Goal: Task Accomplishment & Management: Use online tool/utility

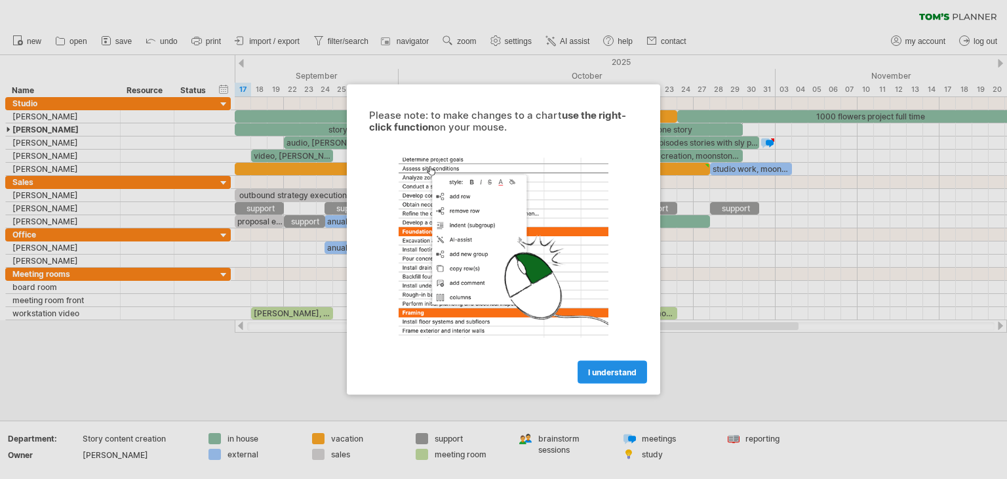
click at [613, 376] on span "I understand" at bounding box center [612, 372] width 49 height 10
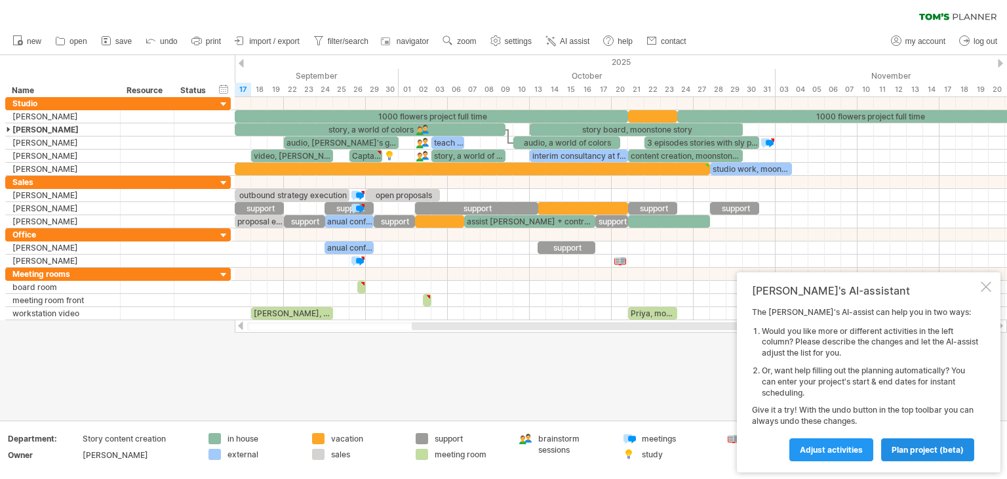
click at [915, 451] on span "plan project (beta)" at bounding box center [928, 449] width 72 height 10
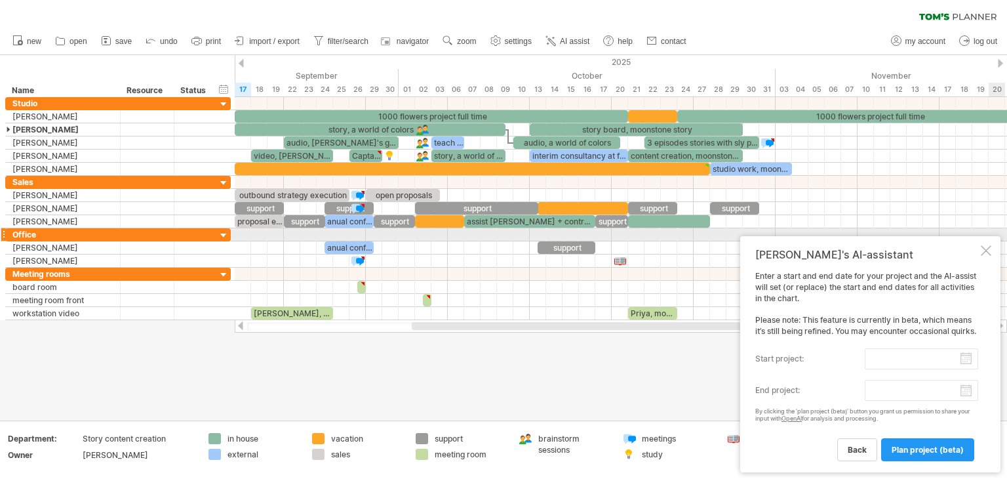
click at [989, 245] on div at bounding box center [986, 250] width 10 height 10
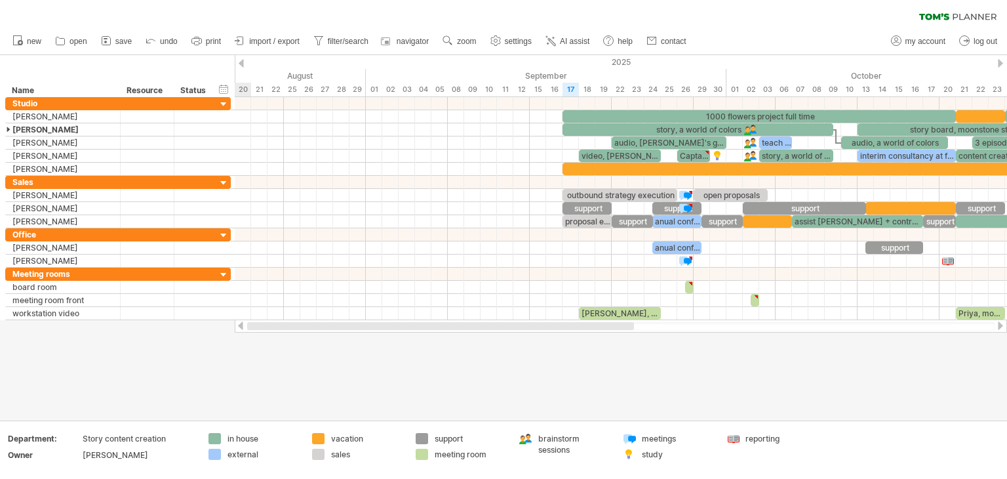
drag, startPoint x: 788, startPoint y: 327, endPoint x: 580, endPoint y: 333, distance: 208.5
click at [580, 333] on div "Trying to reach [DOMAIN_NAME] Connected again... 0% clear filter new" at bounding box center [503, 239] width 1007 height 479
click at [270, 42] on span "import / export" at bounding box center [274, 41] width 50 height 9
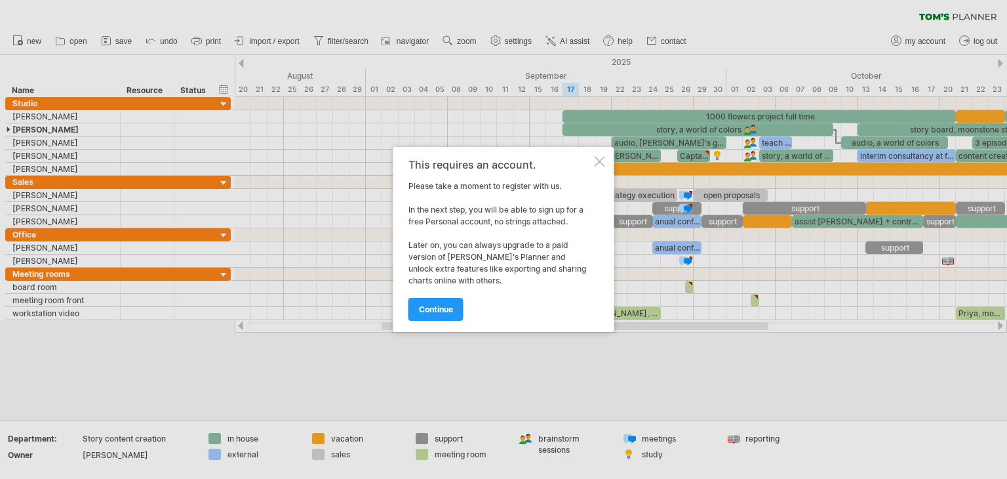
click at [600, 158] on div at bounding box center [600, 161] width 10 height 10
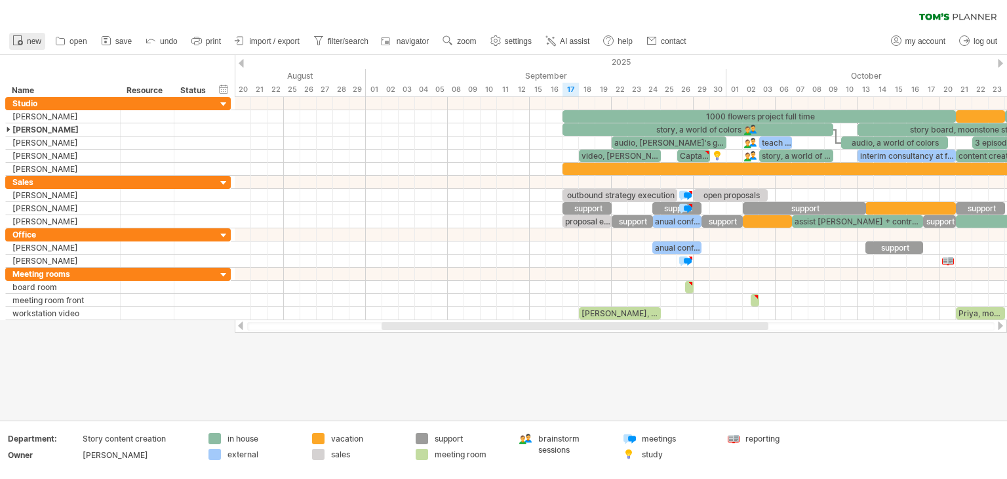
click at [33, 41] on span "new" at bounding box center [34, 41] width 14 height 9
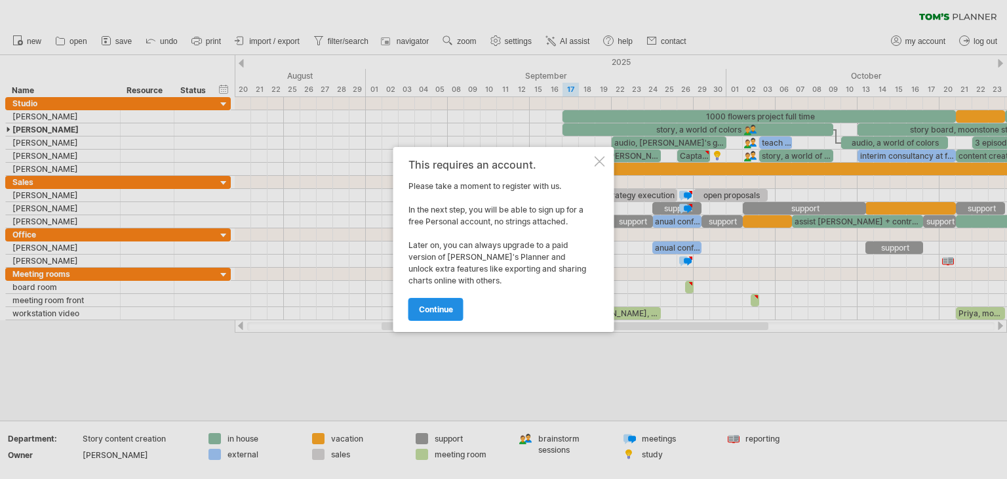
click at [437, 307] on span "continue" at bounding box center [436, 309] width 34 height 10
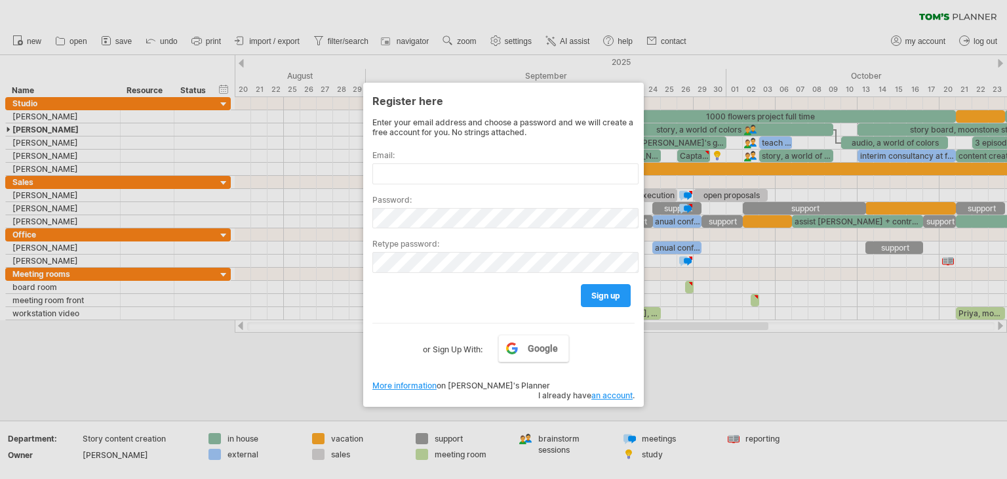
click at [315, 383] on div at bounding box center [503, 239] width 1007 height 479
